Goal: Navigation & Orientation: Find specific page/section

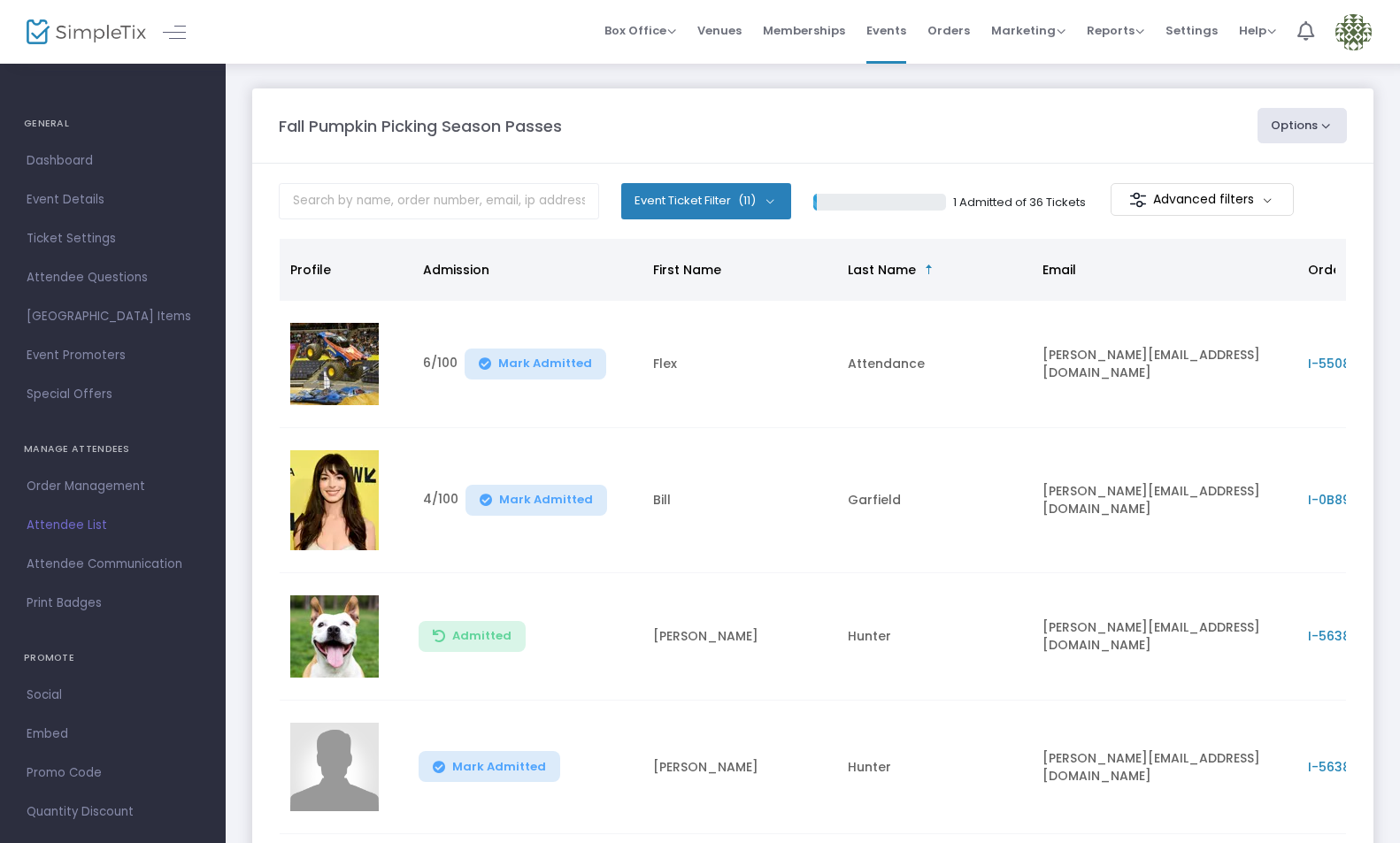
click at [892, 29] on span "Events" at bounding box center [886, 30] width 40 height 46
